Goal: Information Seeking & Learning: Learn about a topic

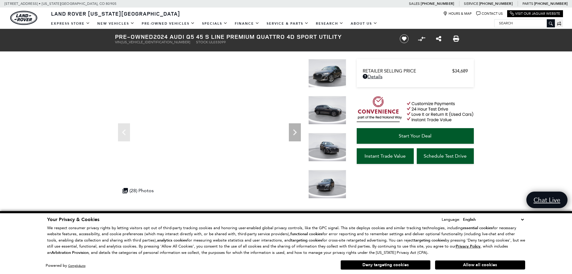
click at [328, 114] on img at bounding box center [328, 110] width 38 height 29
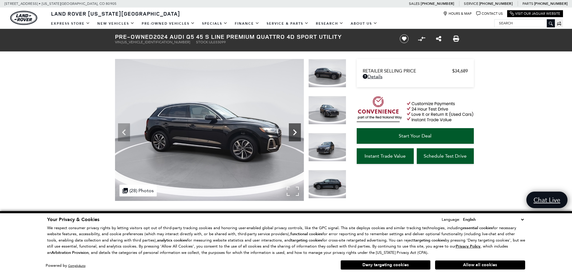
click at [294, 131] on icon "Next" at bounding box center [295, 132] width 12 height 12
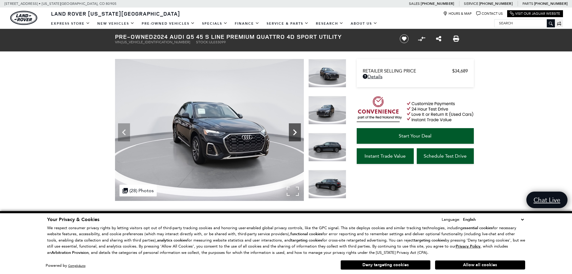
click at [294, 131] on icon "Next" at bounding box center [295, 132] width 12 height 12
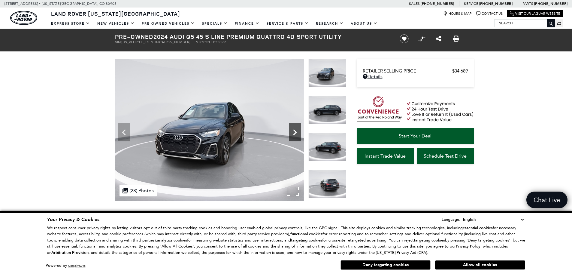
click at [294, 131] on icon "Next" at bounding box center [295, 132] width 12 height 12
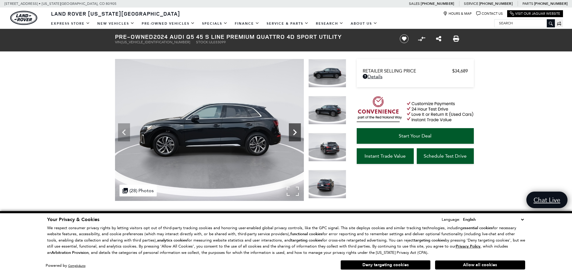
click at [294, 131] on icon "Next" at bounding box center [295, 132] width 12 height 12
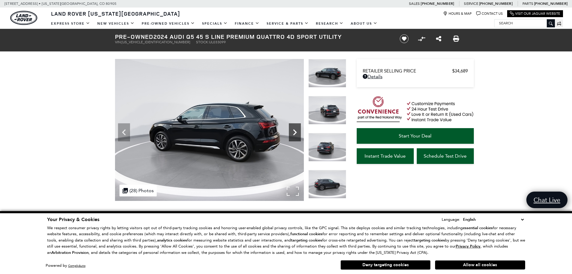
click at [294, 131] on icon "Next" at bounding box center [295, 132] width 12 height 12
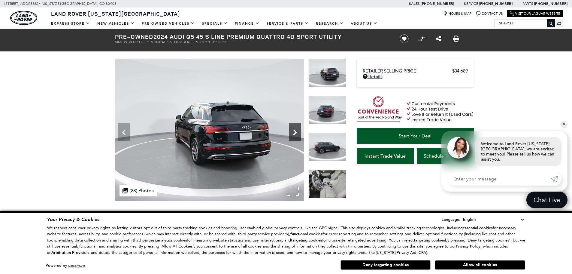
click at [294, 131] on icon "Next" at bounding box center [295, 132] width 12 height 12
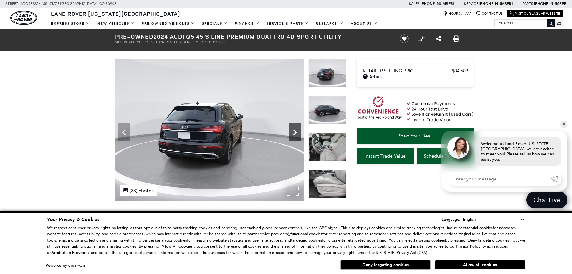
click at [294, 131] on icon "Next" at bounding box center [295, 132] width 12 height 12
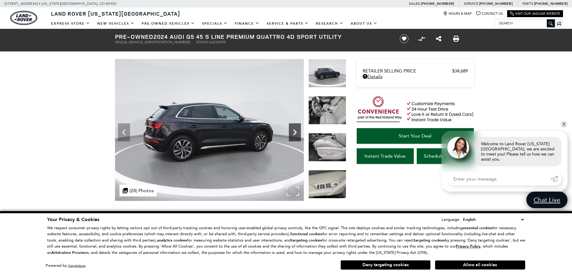
click at [294, 131] on icon "Next" at bounding box center [295, 132] width 12 height 12
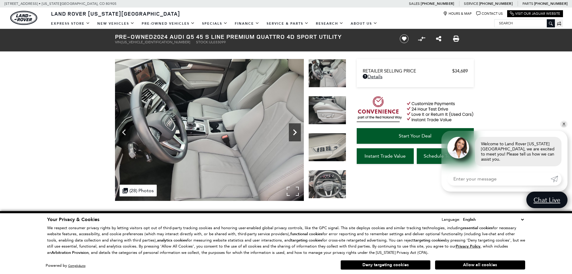
scroll to position [150, 0]
